Goal: Contribute content

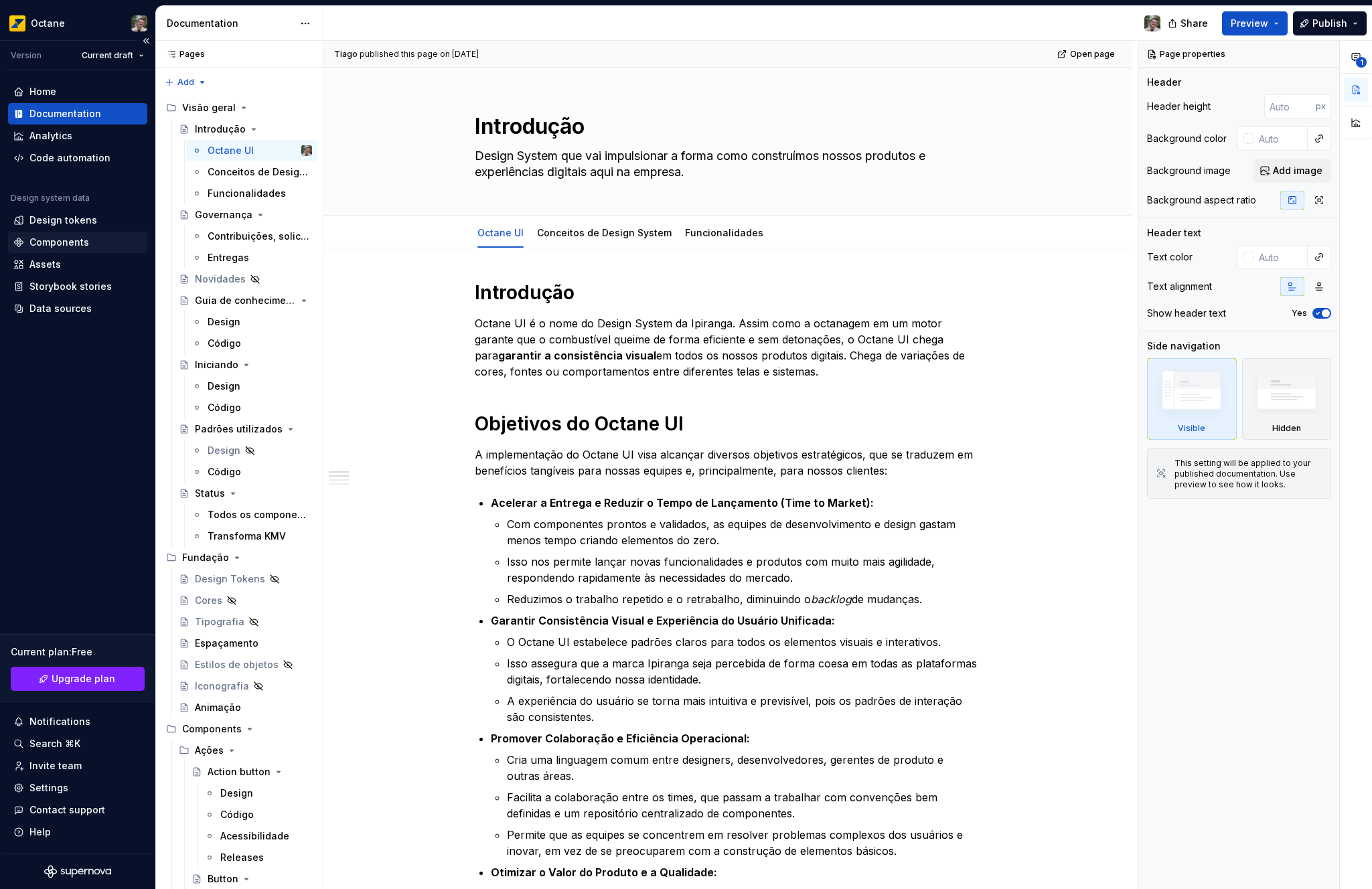
click at [58, 243] on div "Components" at bounding box center [60, 243] width 60 height 13
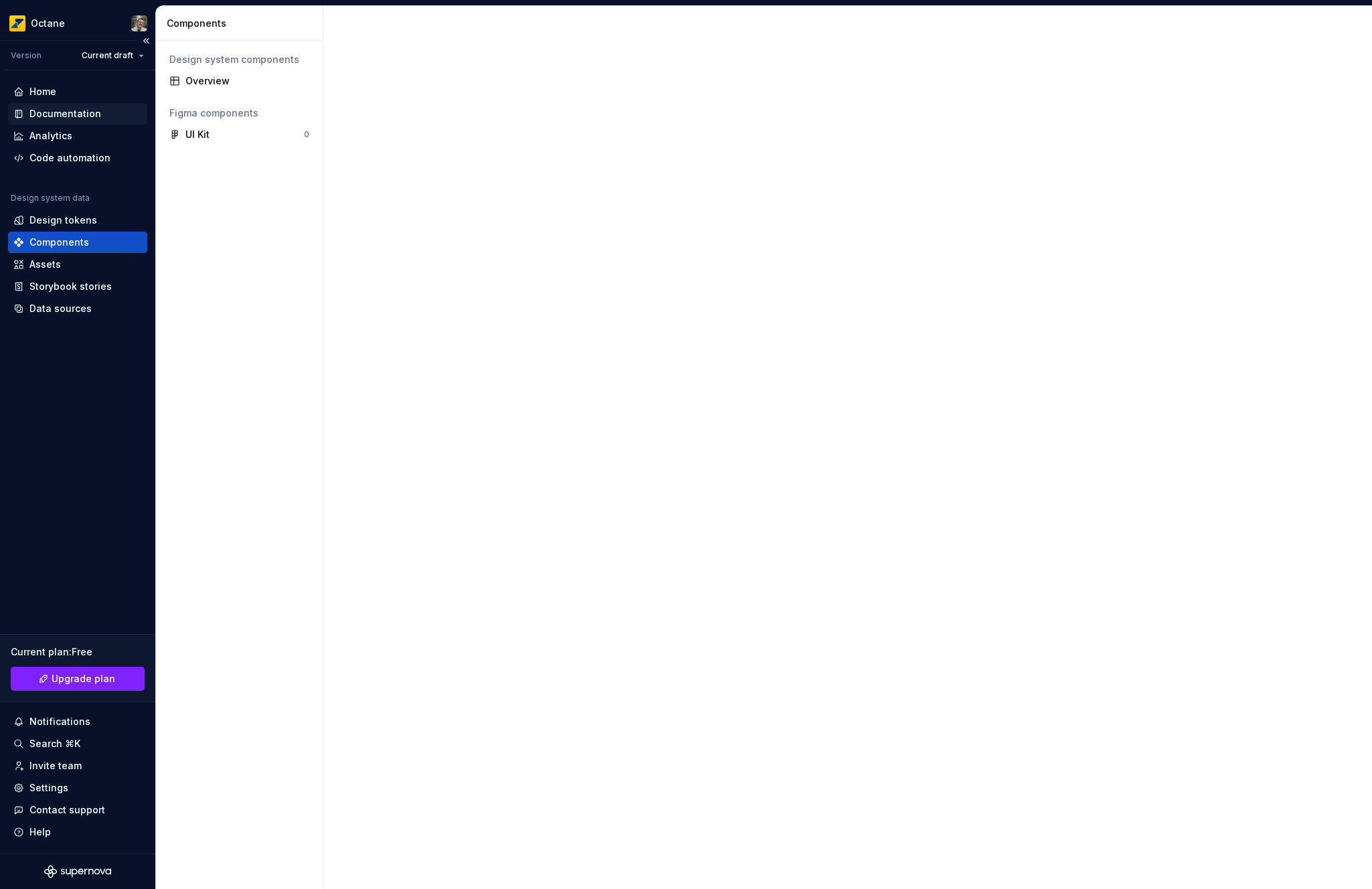
click at [80, 118] on div "Documentation" at bounding box center [66, 114] width 71 height 13
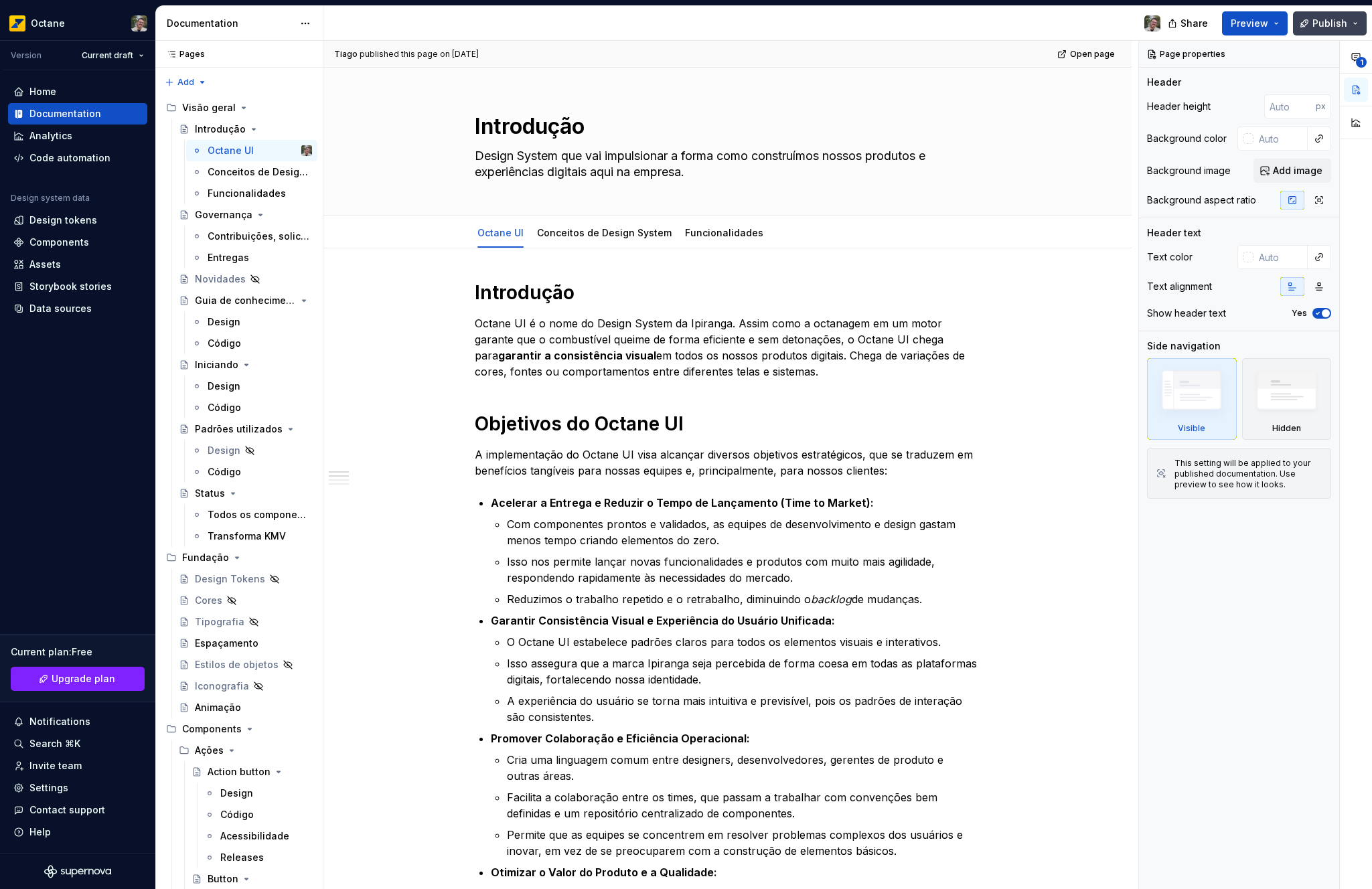
click at [1324, 30] on span "Publish" at bounding box center [1330, 23] width 35 height 13
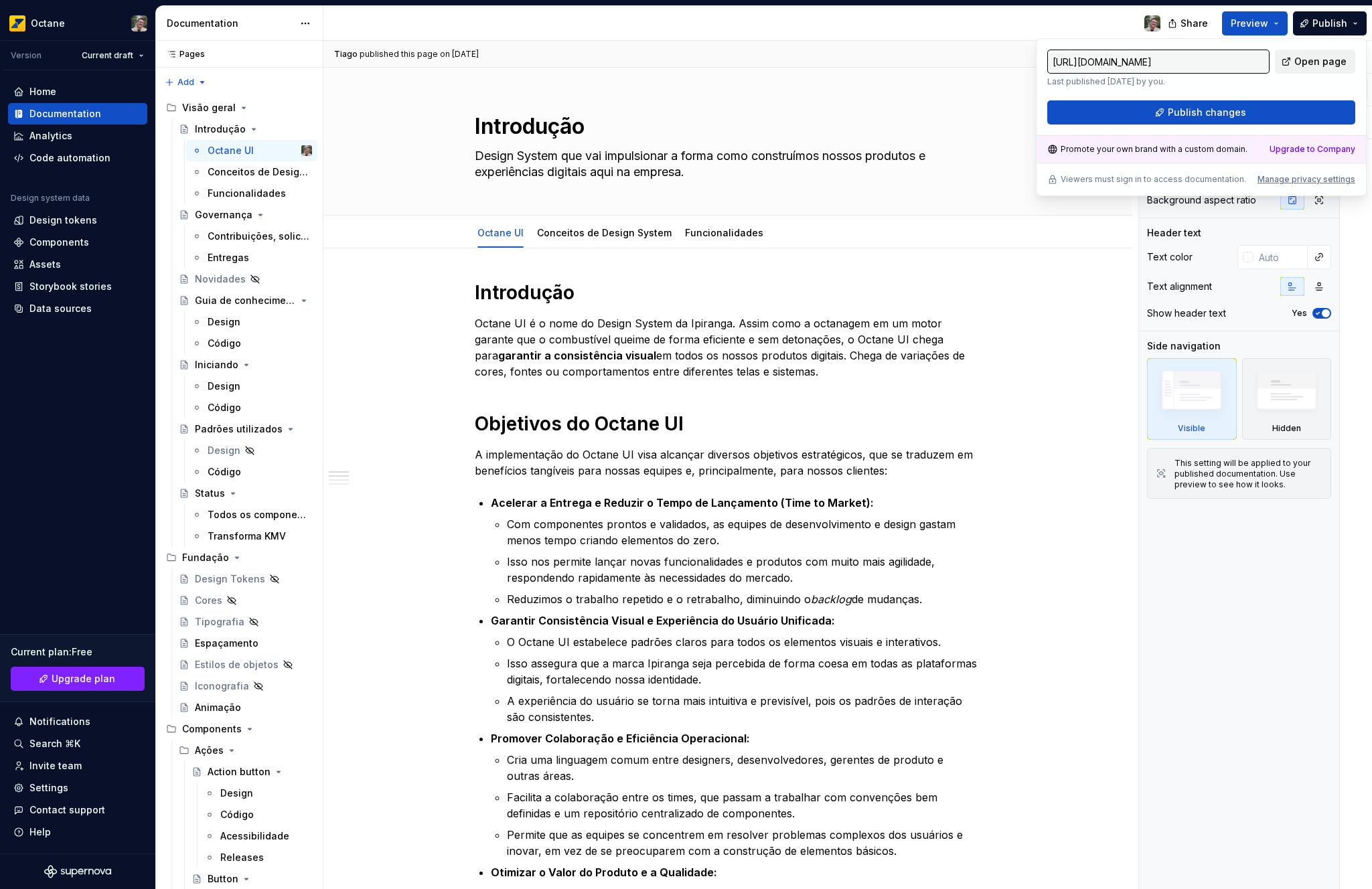
click at [1324, 56] on span "Open page" at bounding box center [1320, 62] width 52 height 13
type textarea "*"
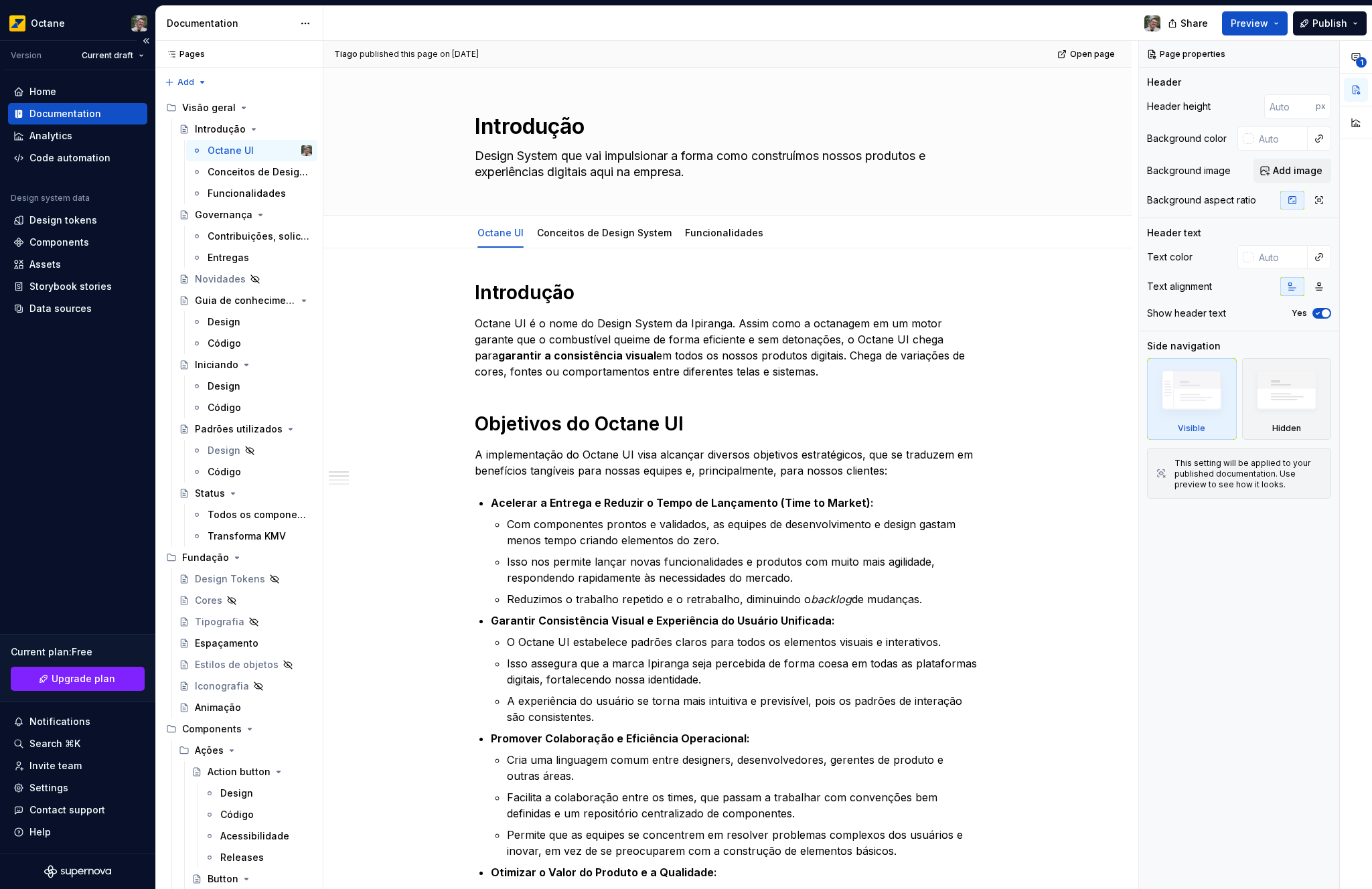
type textarea "*"
